Goal: Task Accomplishment & Management: Manage account settings

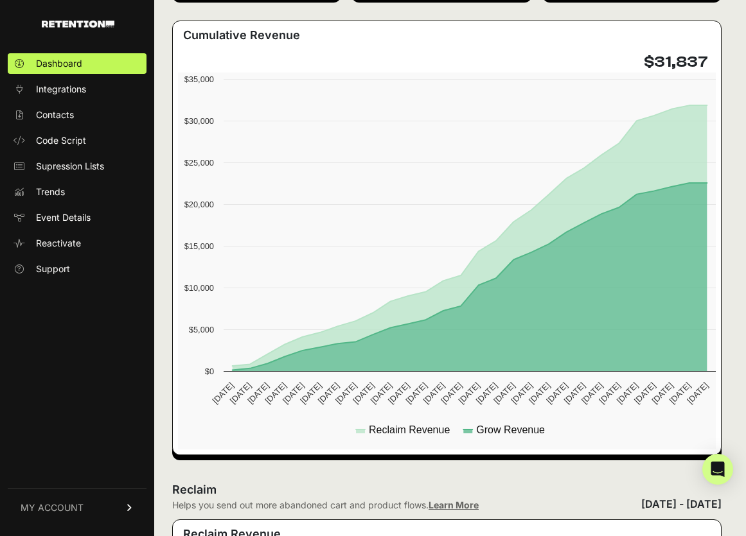
scroll to position [282, 0]
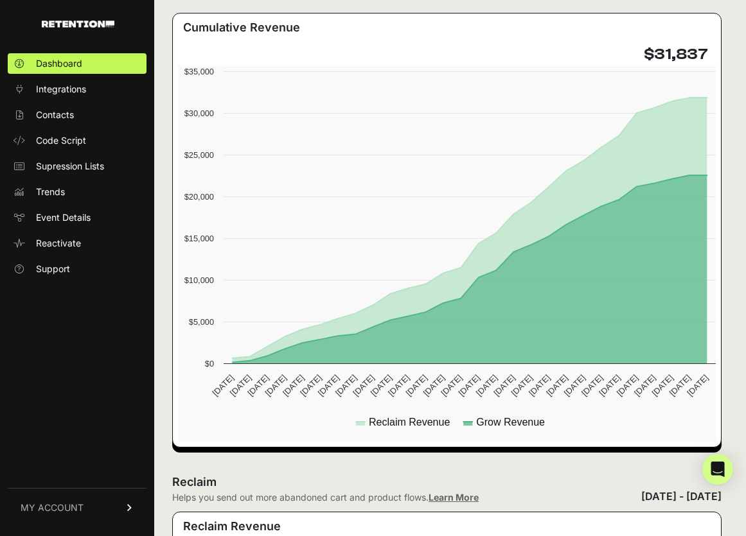
click at [73, 507] on span "MY ACCOUNT" at bounding box center [52, 508] width 63 height 13
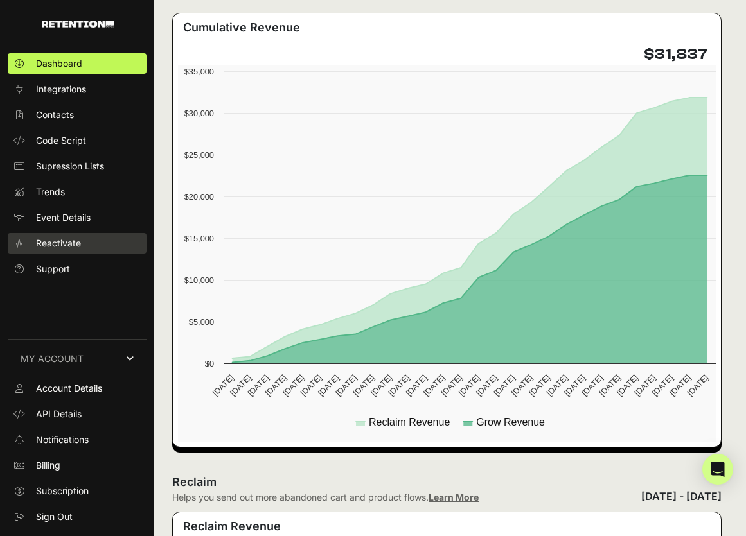
click at [67, 245] on span "Reactivate" at bounding box center [58, 243] width 45 height 13
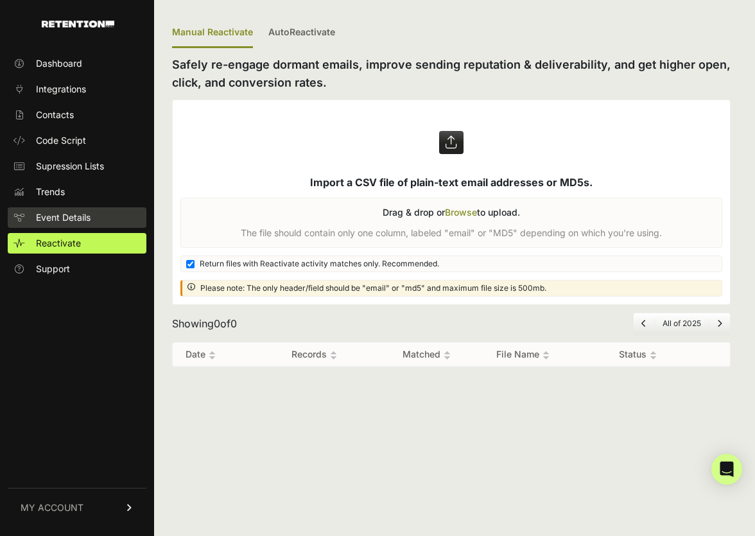
click at [66, 220] on span "Event Details" at bounding box center [63, 217] width 55 height 13
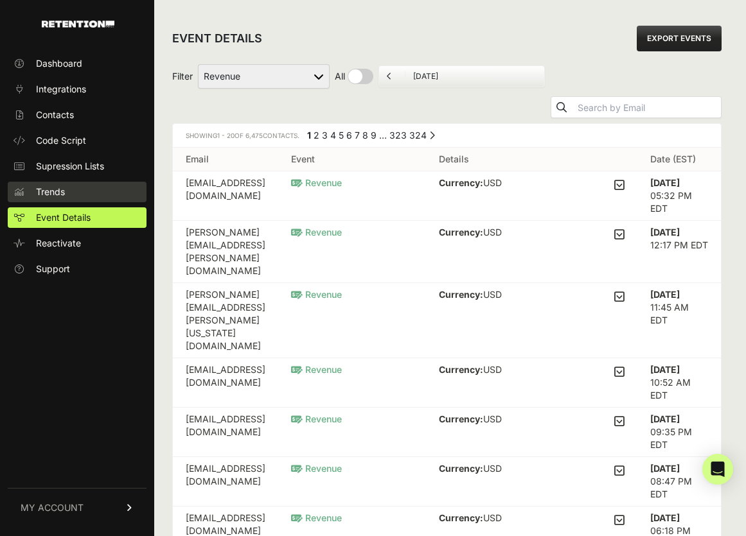
click at [67, 186] on link "Trends" at bounding box center [77, 192] width 139 height 21
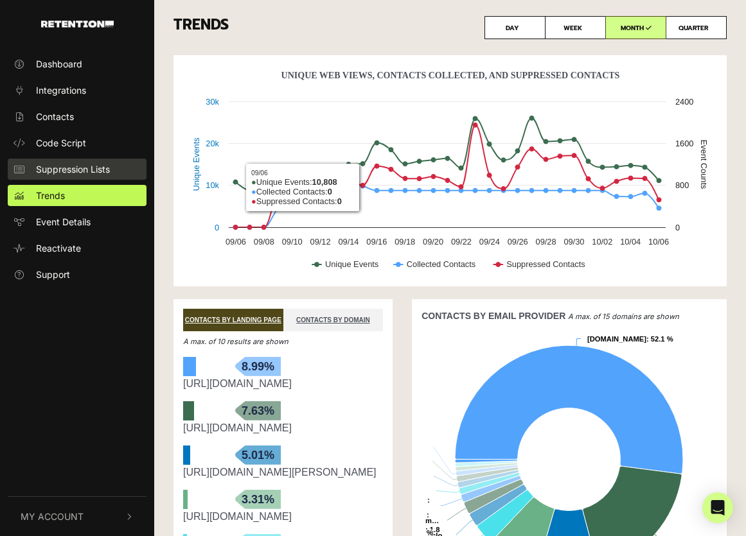
click at [114, 174] on link "Suppression Lists" at bounding box center [77, 169] width 139 height 21
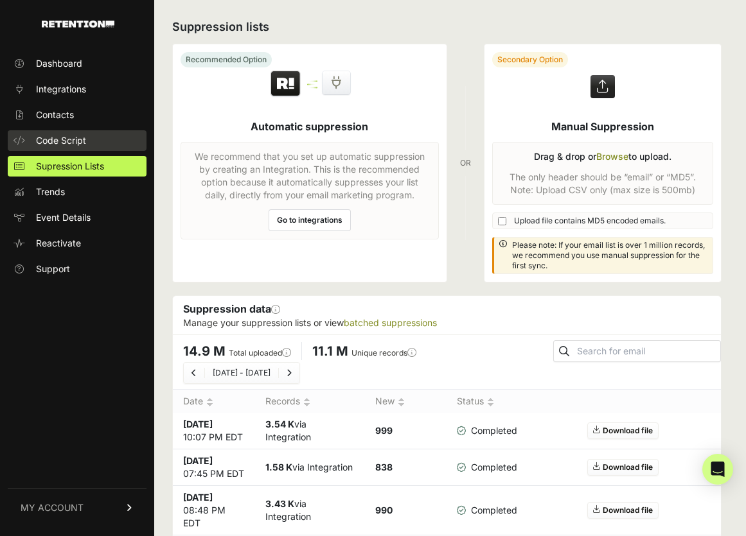
click at [85, 135] on span "Code Script" at bounding box center [61, 140] width 50 height 13
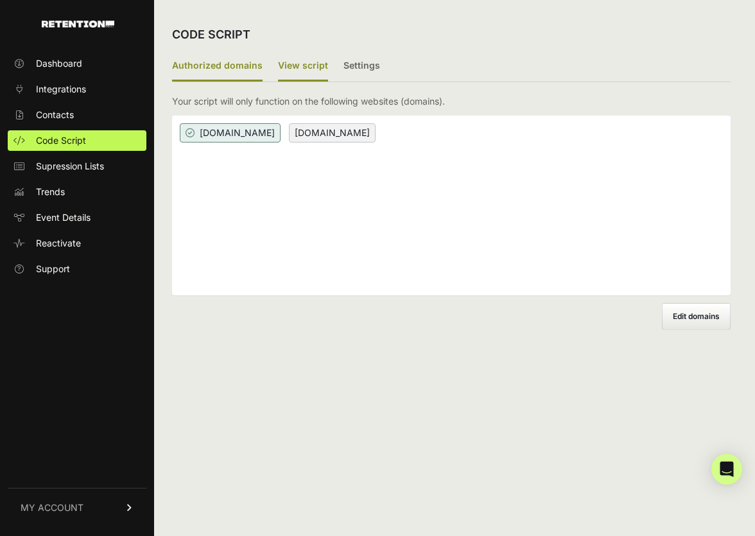
click at [313, 65] on label "View script" at bounding box center [303, 66] width 50 height 30
click at [0, 0] on input "View script" at bounding box center [0, 0] width 0 height 0
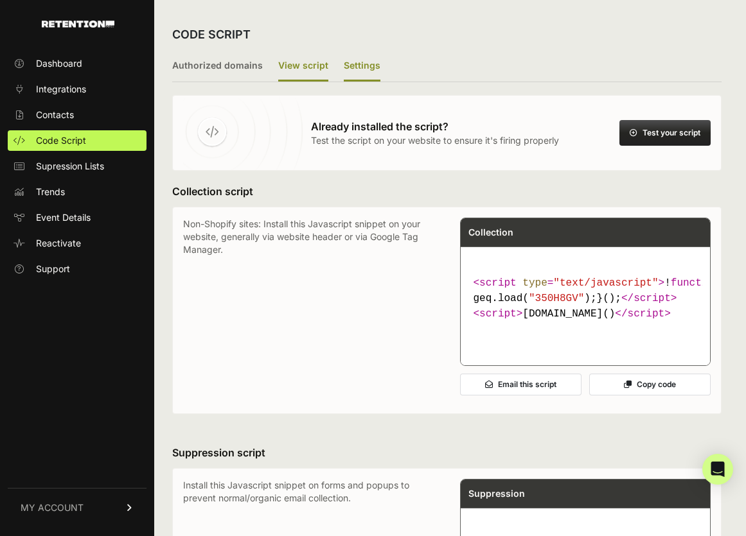
click at [350, 65] on label "Settings" at bounding box center [362, 66] width 37 height 30
click at [0, 0] on input "Settings" at bounding box center [0, 0] width 0 height 0
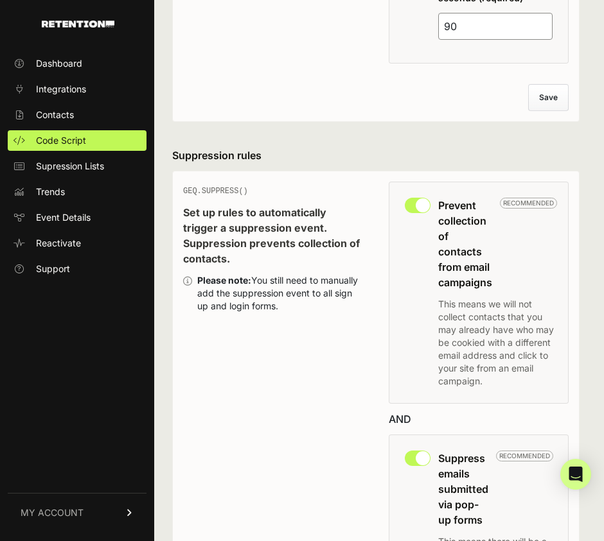
scroll to position [554, 0]
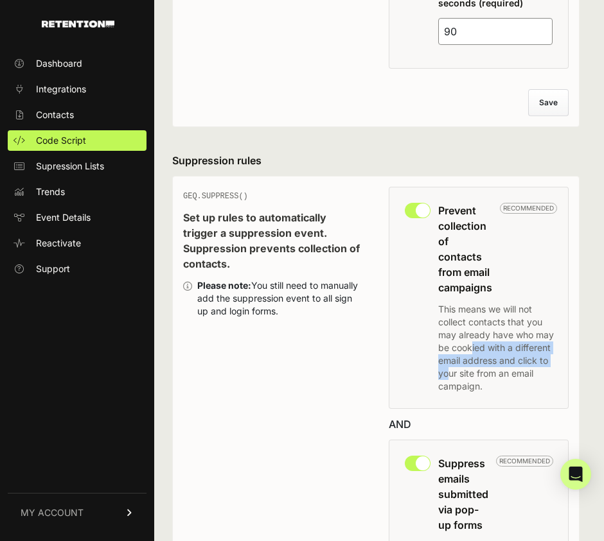
drag, startPoint x: 502, startPoint y: 361, endPoint x: 519, endPoint y: 334, distance: 31.7
click at [519, 334] on p "This means we will not collect contacts that you may already have who may be co…" at bounding box center [497, 348] width 119 height 90
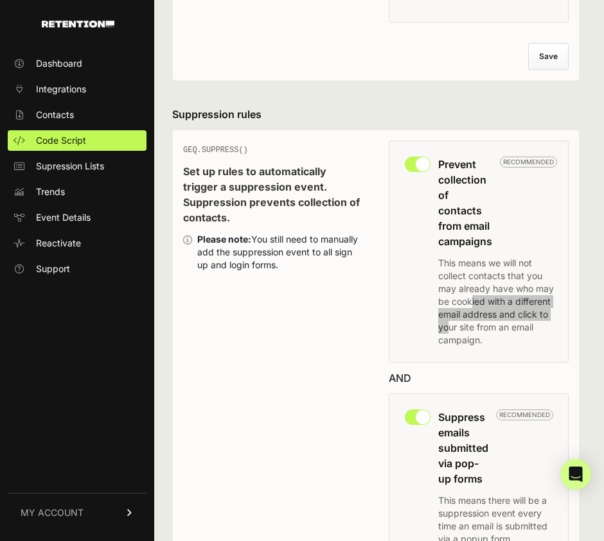
scroll to position [753, 0]
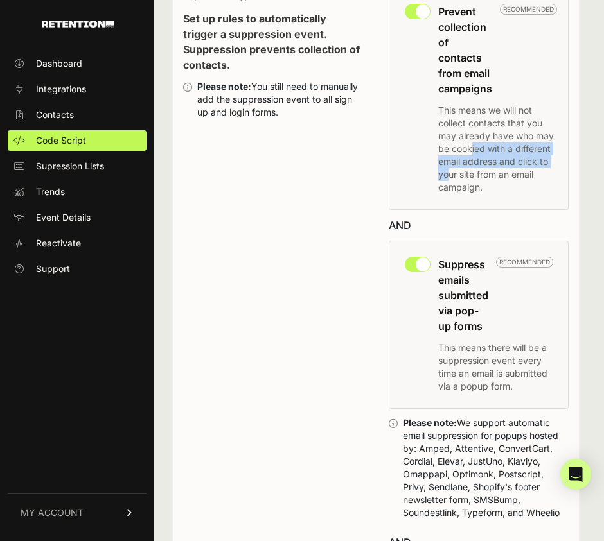
drag, startPoint x: 484, startPoint y: 327, endPoint x: 442, endPoint y: 279, distance: 63.8
click at [442, 279] on h3 "Suppress emails submitted via pop-up forms Recommended" at bounding box center [495, 295] width 115 height 77
copy h3 "emails submitted via pop-up forms"
